Goal: Transaction & Acquisition: Purchase product/service

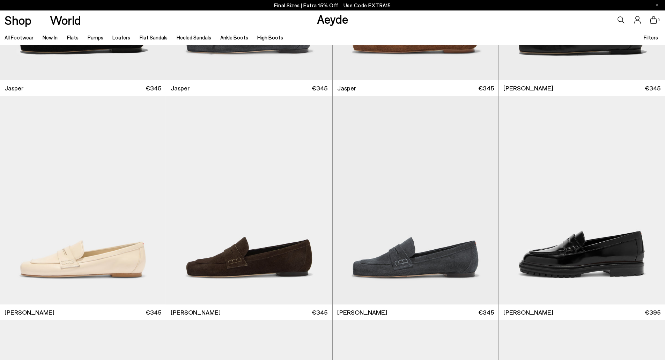
scroll to position [419, 0]
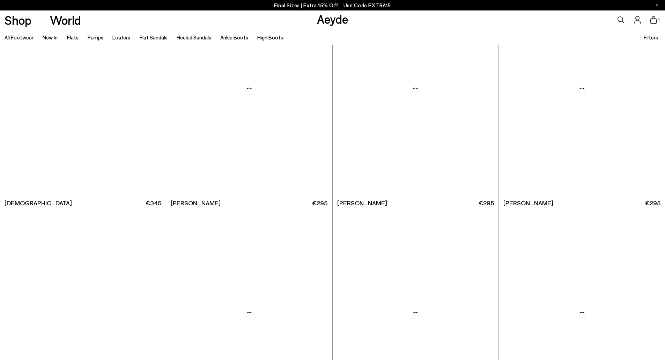
scroll to position [3977, 0]
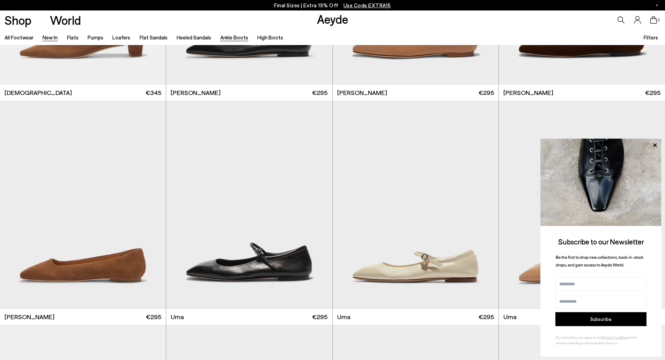
click at [232, 37] on link "Ankle Boots" at bounding box center [234, 37] width 28 height 6
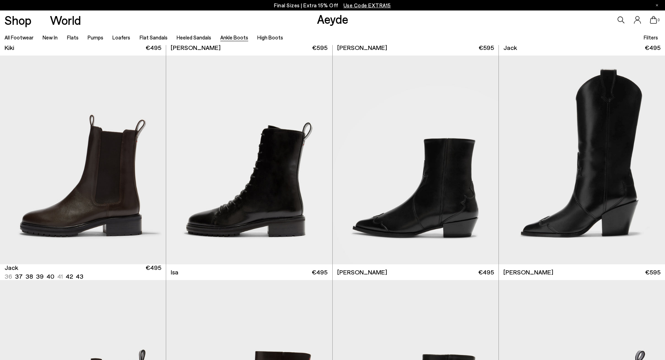
scroll to position [1570, 0]
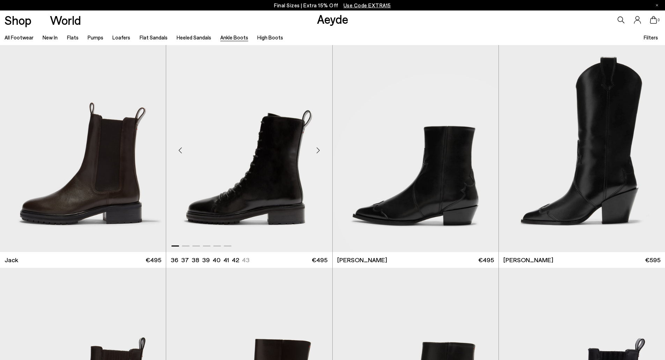
click at [318, 148] on div "Next slide" at bounding box center [318, 150] width 21 height 21
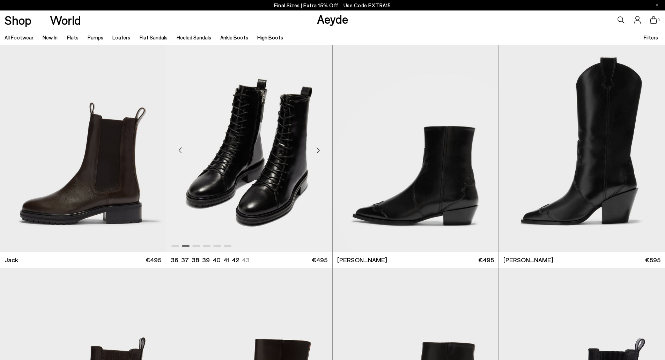
click at [317, 148] on div "Next slide" at bounding box center [318, 150] width 21 height 21
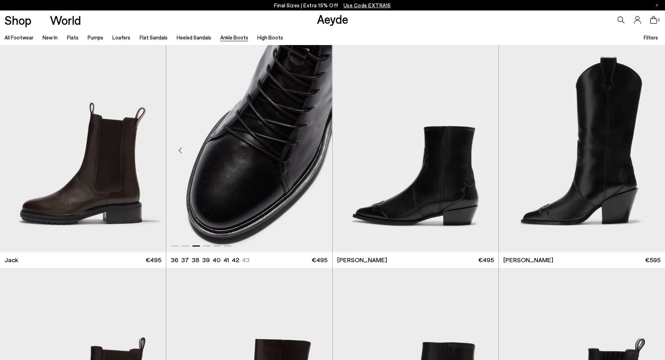
click at [317, 148] on div "Next slide" at bounding box center [318, 150] width 21 height 21
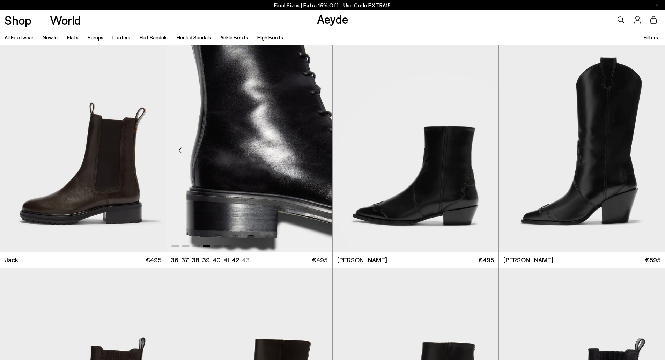
click at [317, 148] on div "Next slide" at bounding box center [318, 150] width 21 height 21
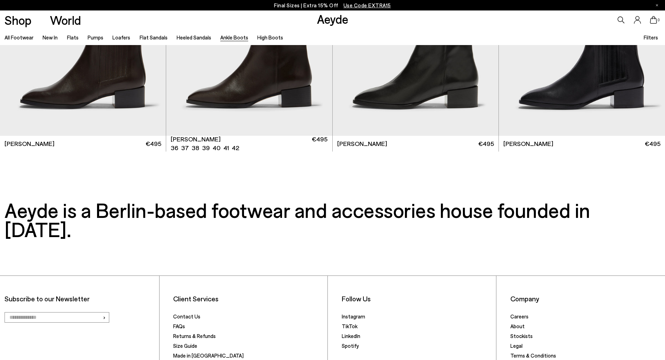
scroll to position [1919, 0]
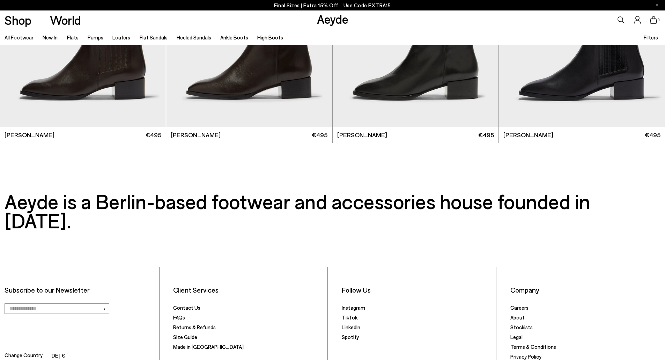
click at [259, 35] on link "High Boots" at bounding box center [270, 37] width 26 height 6
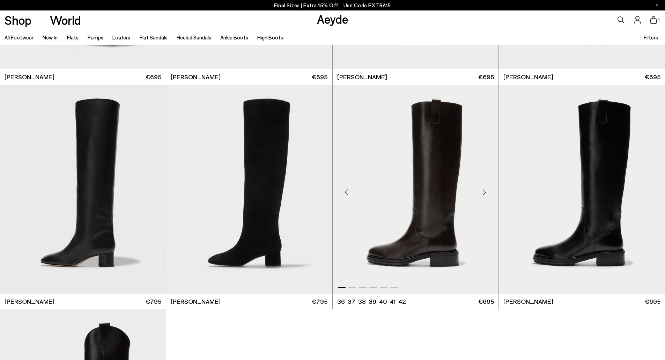
scroll to position [174, 0]
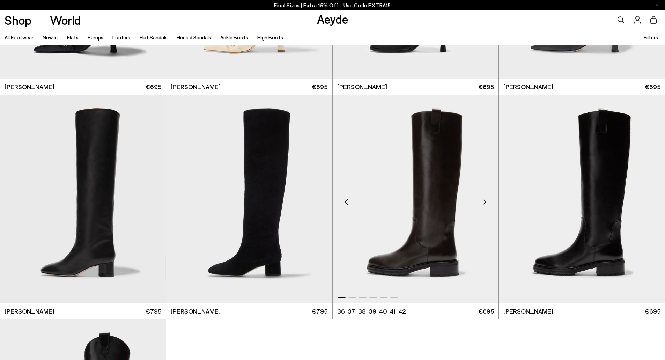
click at [485, 202] on div "Next slide" at bounding box center [484, 201] width 21 height 21
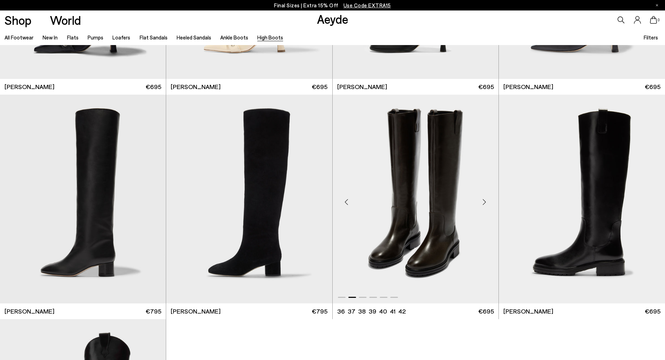
click at [485, 202] on div "Next slide" at bounding box center [484, 201] width 21 height 21
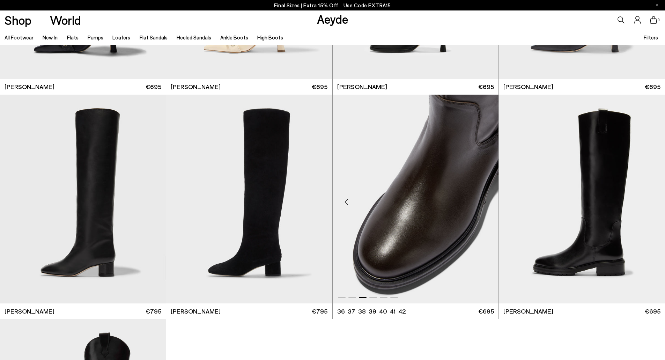
click at [485, 202] on div "Next slide" at bounding box center [484, 201] width 21 height 21
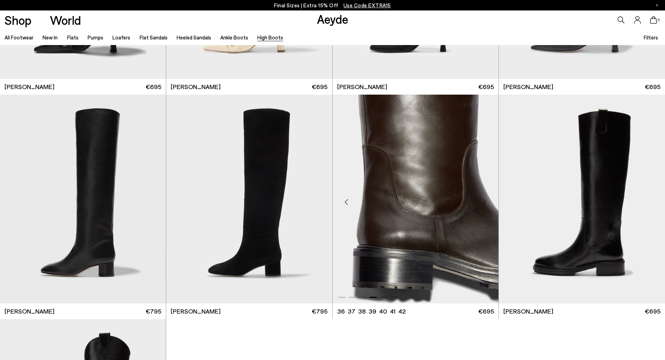
click at [485, 202] on div "Next slide" at bounding box center [484, 201] width 21 height 21
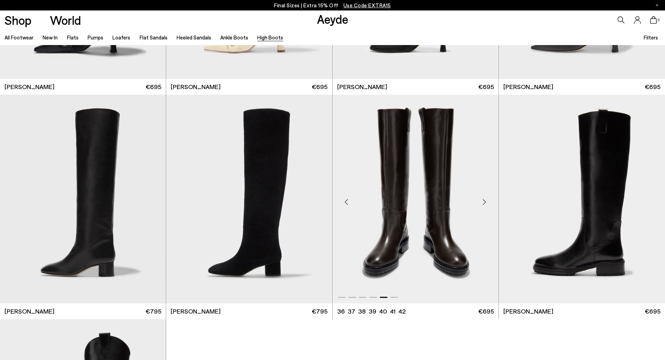
click at [485, 202] on div "Next slide" at bounding box center [484, 201] width 21 height 21
